Goal: Check status: Check status

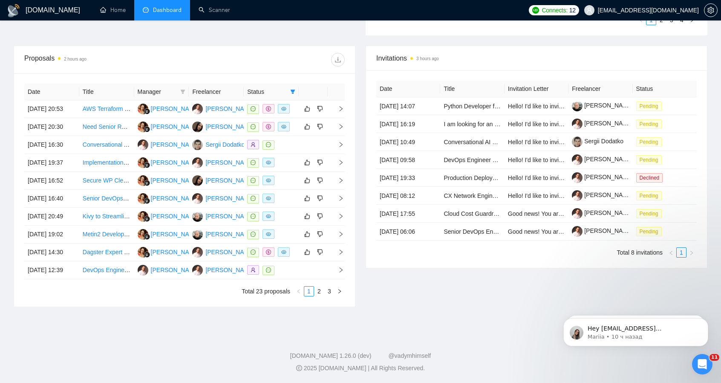
scroll to position [298, 0]
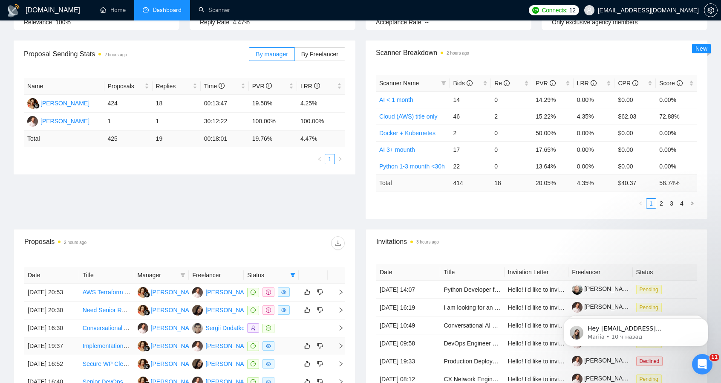
scroll to position [73, 0]
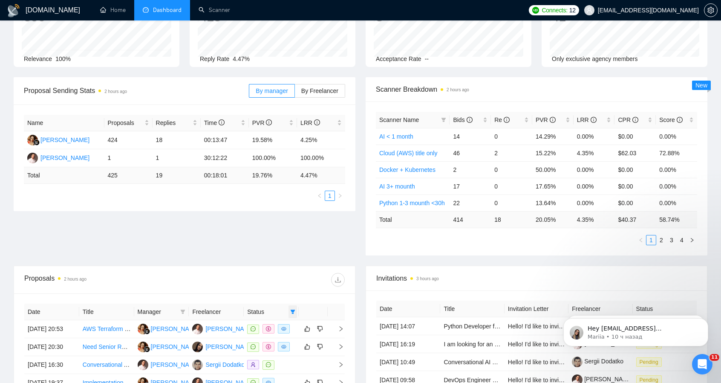
click at [292, 310] on icon "filter" at bounding box center [293, 311] width 5 height 4
click at [267, 326] on span "Chat" at bounding box center [266, 326] width 16 height 7
checkbox input "false"
click at [283, 285] on div "Proposals 2 hours ago" at bounding box center [184, 279] width 321 height 27
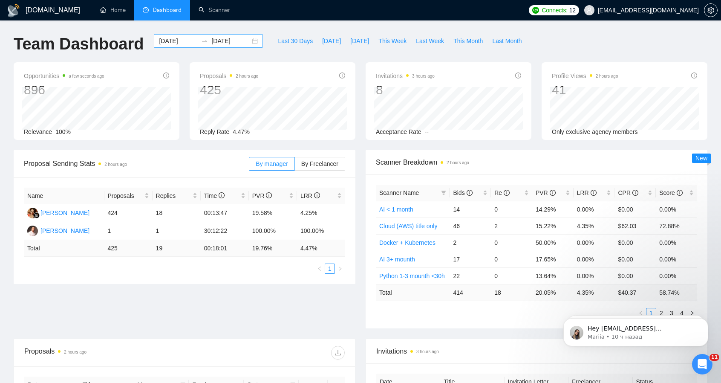
click at [246, 40] on div "[DATE] [DATE]" at bounding box center [208, 41] width 109 height 14
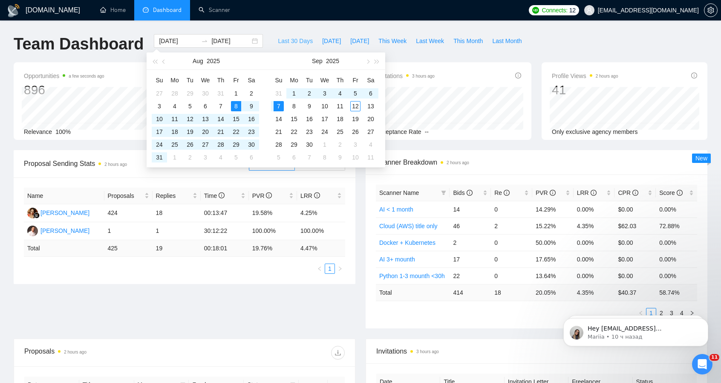
click at [292, 41] on span "Last 30 Days" at bounding box center [295, 40] width 35 height 9
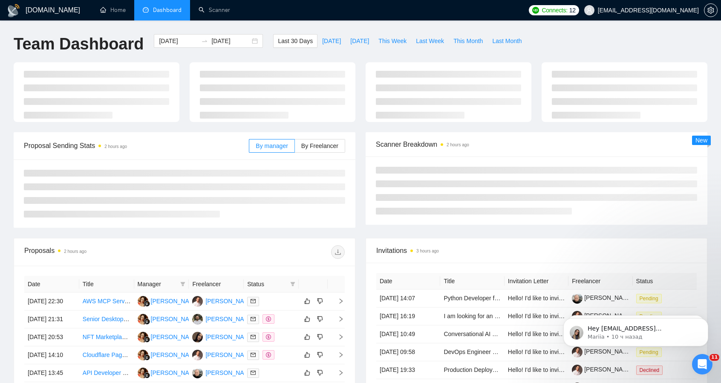
type input "[DATE]"
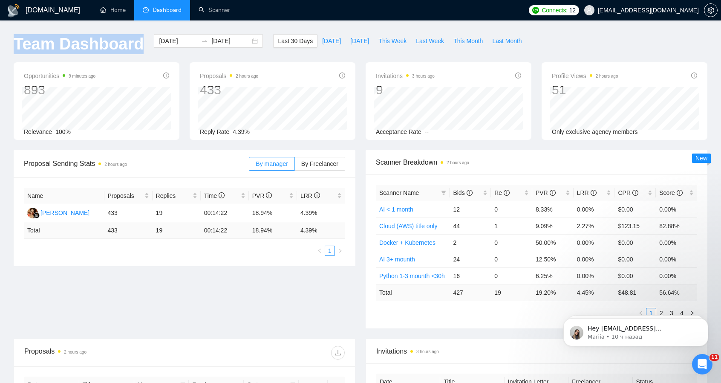
drag, startPoint x: 13, startPoint y: 40, endPoint x: 136, endPoint y: 52, distance: 123.3
click at [136, 52] on div "Team Dashboard" at bounding box center [79, 48] width 140 height 28
click at [136, 52] on h1 "Team Dashboard" at bounding box center [79, 44] width 130 height 20
drag, startPoint x: 136, startPoint y: 52, endPoint x: 6, endPoint y: 43, distance: 129.4
click at [6, 43] on div "[DOMAIN_NAME] Home Dashboard Scanner Connects: 12 [EMAIL_ADDRESS][DOMAIN_NAME] …" at bounding box center [360, 338] width 721 height 676
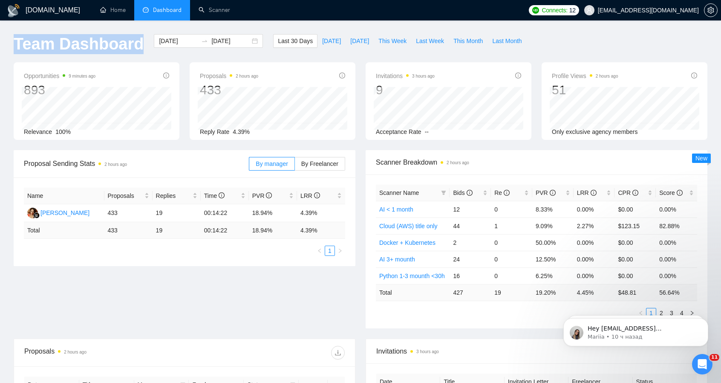
click at [15, 44] on h1 "Team Dashboard" at bounding box center [79, 44] width 130 height 20
drag, startPoint x: 14, startPoint y: 42, endPoint x: 147, endPoint y: 45, distance: 133.9
click at [151, 44] on div "Team Dashboard [DATE] [DATE] Last 30 Days [DATE] [DATE] This Week Last Week Thi…" at bounding box center [361, 48] width 704 height 28
click at [149, 46] on div "[DATE] [DATE]" at bounding box center [208, 48] width 119 height 28
drag, startPoint x: 139, startPoint y: 48, endPoint x: 14, endPoint y: 40, distance: 124.7
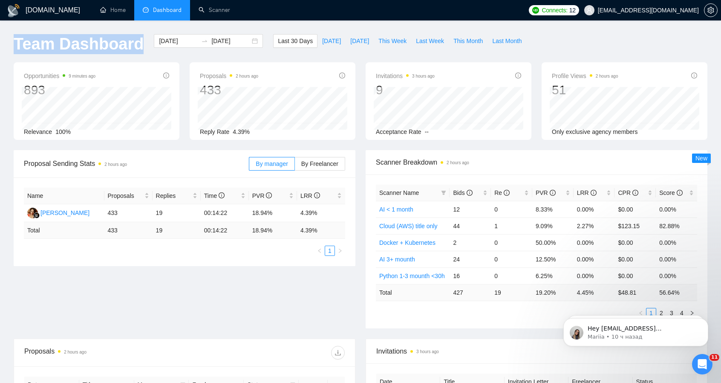
click at [14, 40] on div "Team Dashboard" at bounding box center [79, 48] width 140 height 28
click at [14, 40] on h1 "Team Dashboard" at bounding box center [79, 44] width 130 height 20
drag, startPoint x: 14, startPoint y: 40, endPoint x: 144, endPoint y: 42, distance: 129.6
click at [144, 42] on div "Team Dashboard [DATE] [DATE] Last 30 Days [DATE] [DATE] This Week Last Week Thi…" at bounding box center [361, 48] width 704 height 28
click at [149, 45] on div "[DATE] [DATE]" at bounding box center [208, 48] width 119 height 28
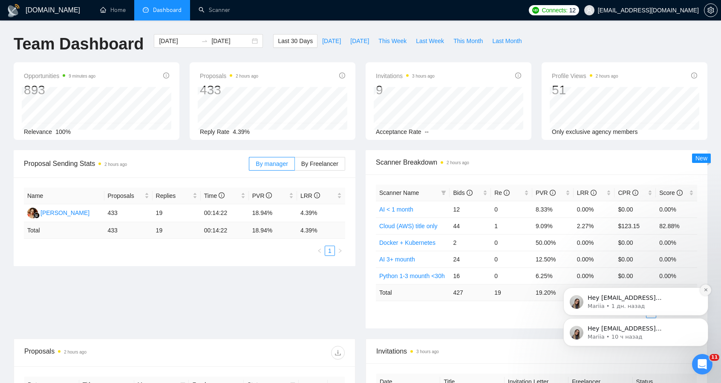
click at [709, 291] on button "Dismiss notification" at bounding box center [705, 289] width 11 height 11
click at [707, 320] on icon "Dismiss notification" at bounding box center [706, 320] width 5 height 5
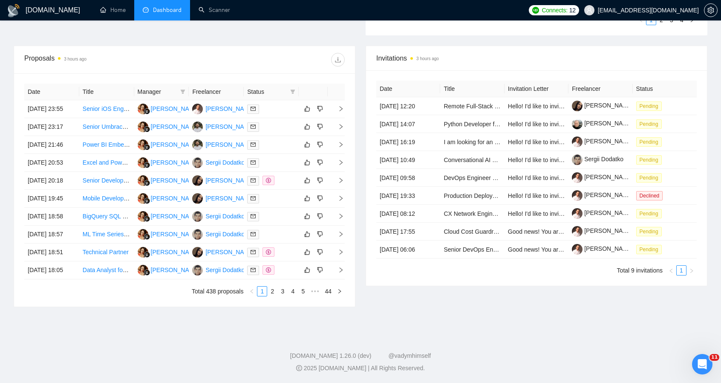
scroll to position [335, 0]
